Goal: Task Accomplishment & Management: Use online tool/utility

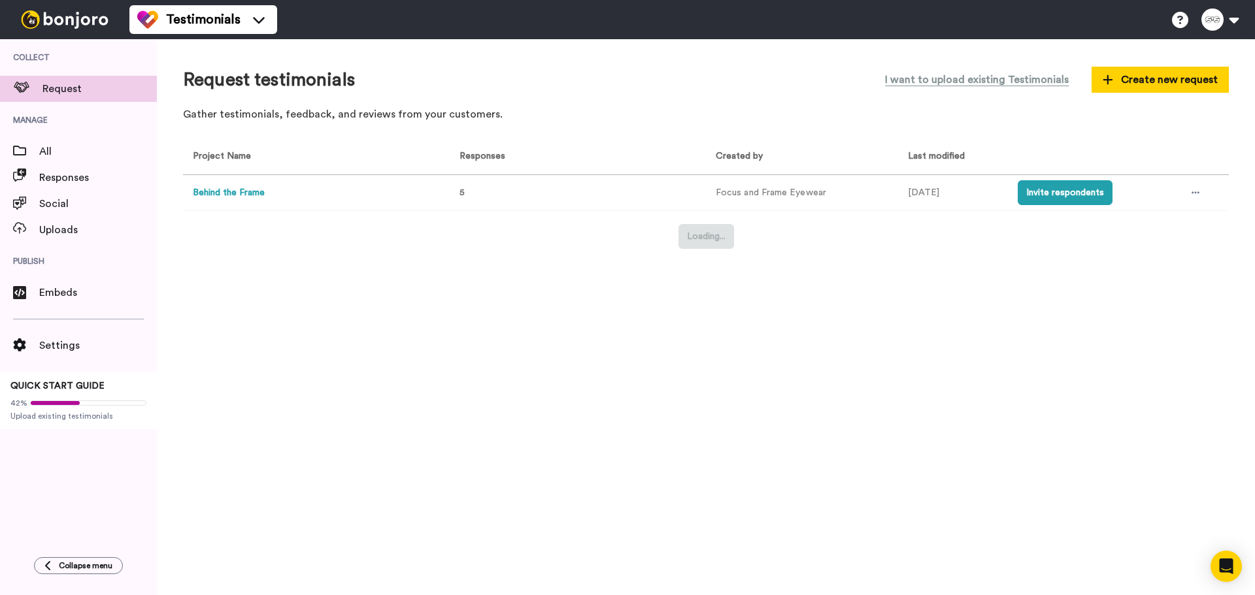
click at [562, 365] on div "Request testimonials I want to upload existing Testimonials Create new request …" at bounding box center [706, 317] width 1098 height 556
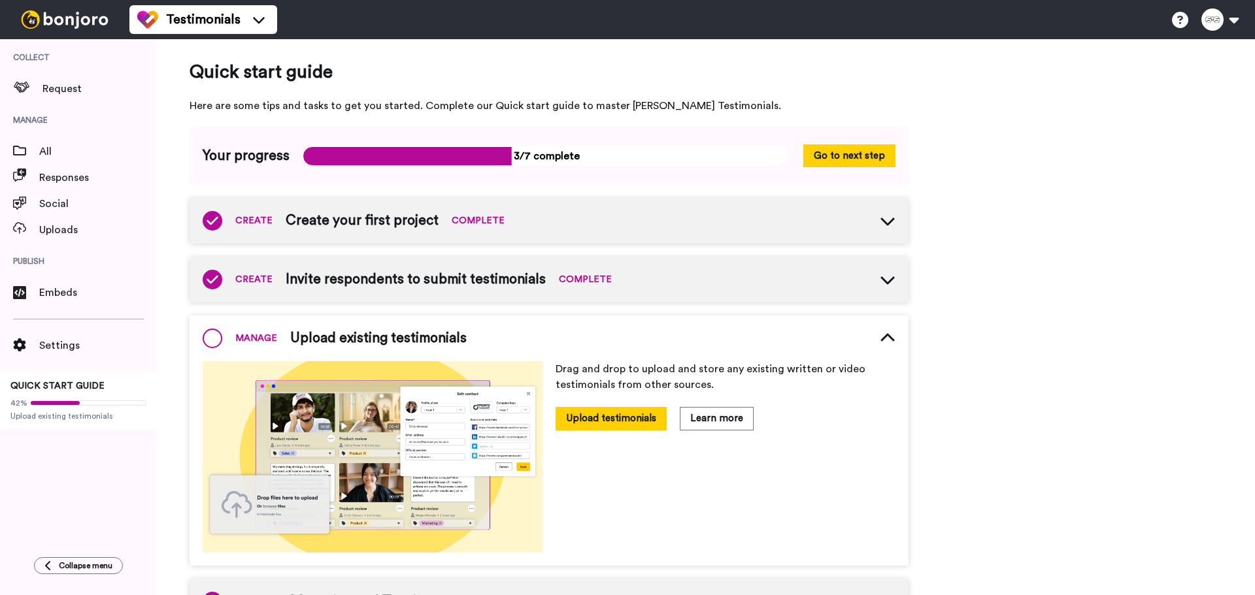
scroll to position [63, 0]
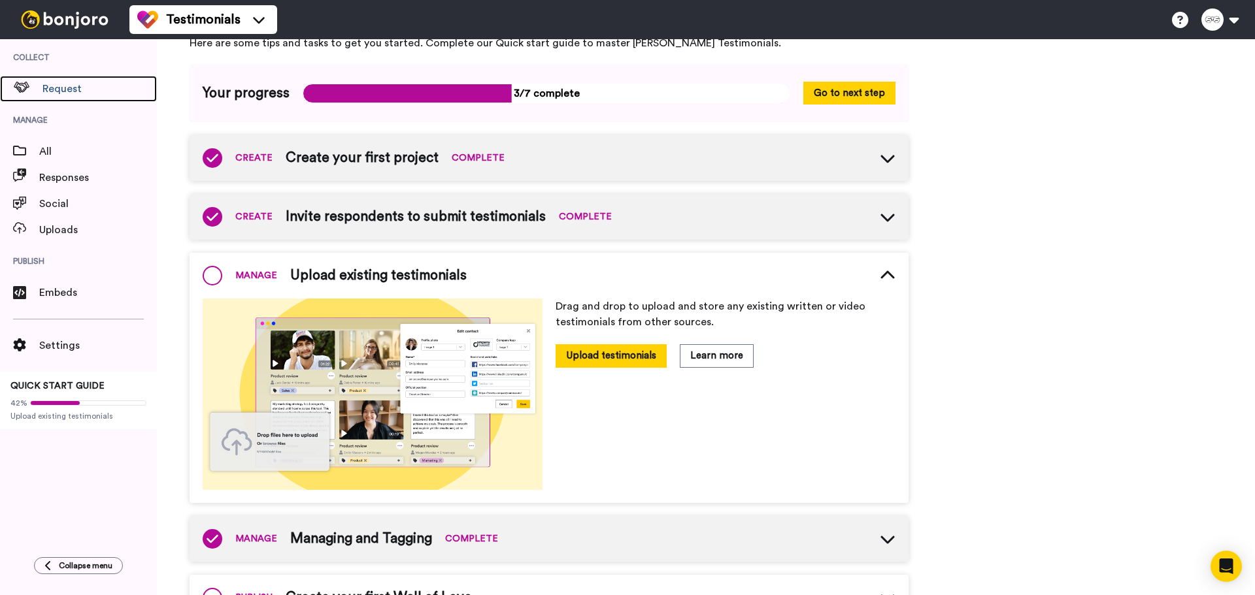
click at [78, 84] on span "Request" at bounding box center [99, 89] width 114 height 16
